Goal: Task Accomplishment & Management: Use online tool/utility

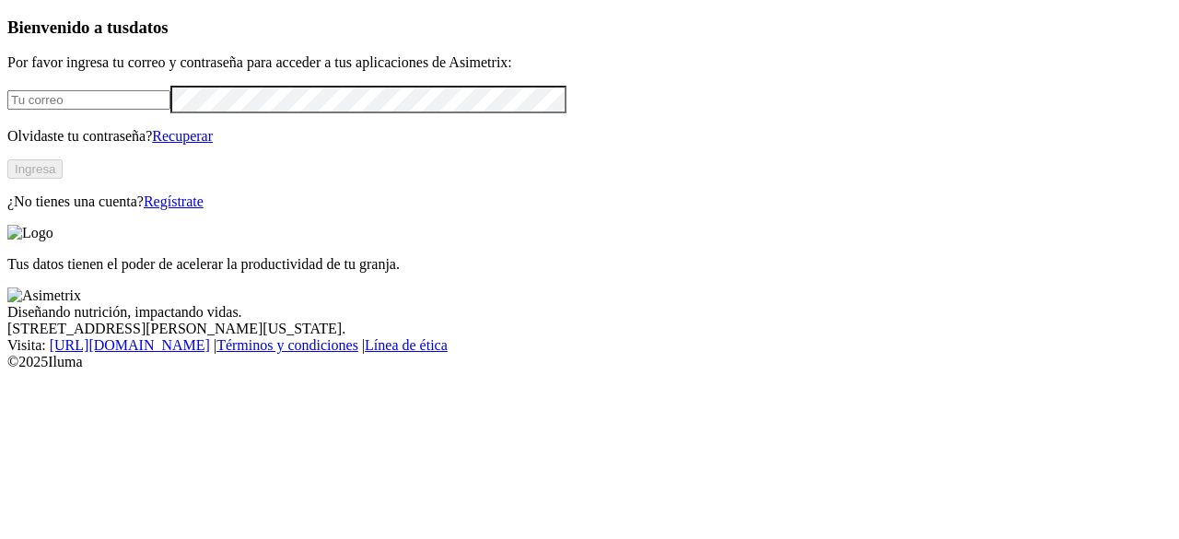
click at [130, 110] on input "email" at bounding box center [88, 99] width 163 height 19
type input "[EMAIL_ADDRESS][DOMAIN_NAME]"
click input "submit" at bounding box center [0, 0] width 0 height 0
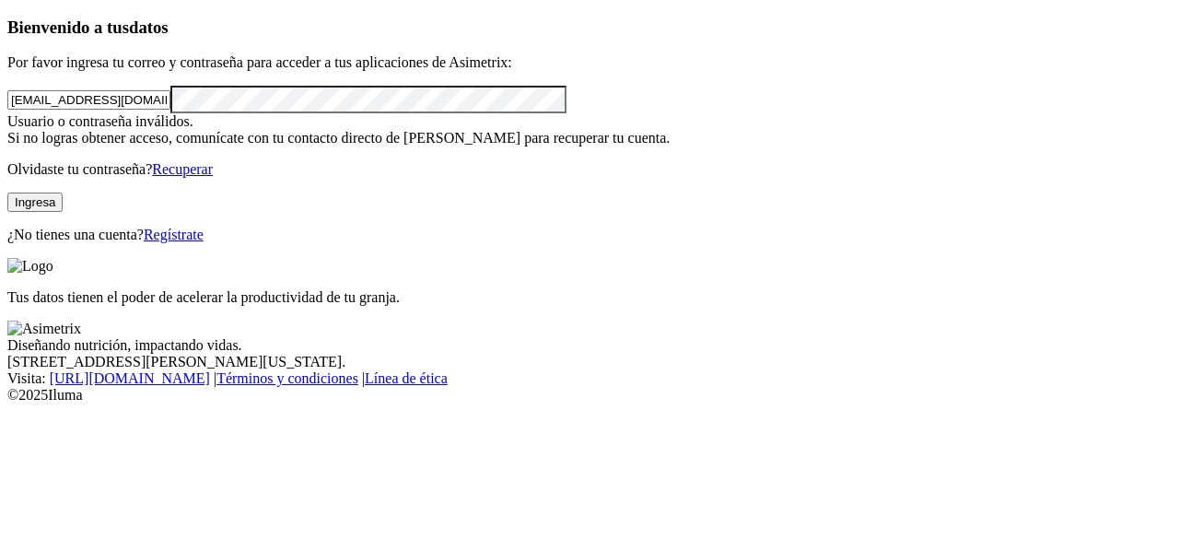
click at [7, 140] on div "Bienvenido a tus datos Por favor ingresa tu correo y contraseña para acceder a …" at bounding box center [589, 130] width 1164 height 226
click input "submit" at bounding box center [0, 0] width 0 height 0
